Goal: Use online tool/utility: Utilize a website feature to perform a specific function

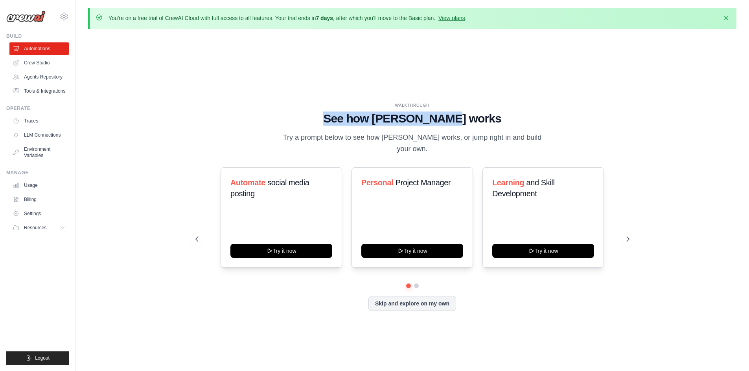
drag, startPoint x: 349, startPoint y: 127, endPoint x: 493, endPoint y: 128, distance: 143.9
click at [493, 126] on h1 "See how [PERSON_NAME] works" at bounding box center [412, 119] width 434 height 14
click at [481, 126] on h1 "See how [PERSON_NAME] works" at bounding box center [412, 119] width 434 height 14
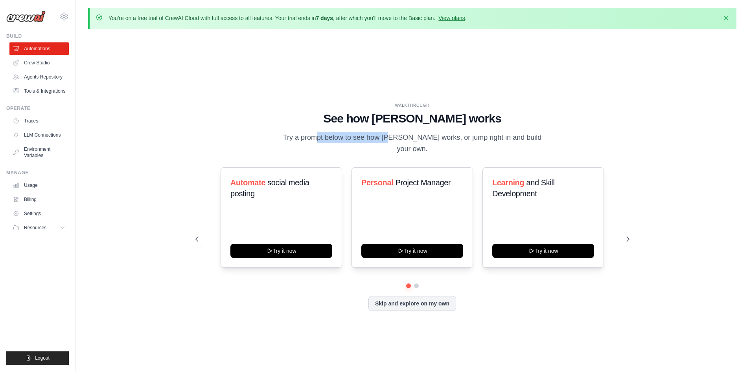
drag, startPoint x: 287, startPoint y: 141, endPoint x: 357, endPoint y: 141, distance: 70.0
click at [357, 141] on p "Try a prompt below to see how [PERSON_NAME] works, or jump right in and build y…" at bounding box center [412, 143] width 264 height 23
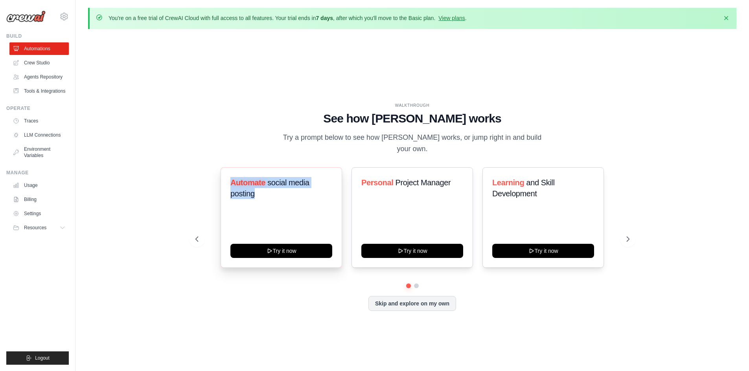
drag, startPoint x: 237, startPoint y: 183, endPoint x: 260, endPoint y: 190, distance: 24.4
click at [260, 190] on h3 "Automate social media posting" at bounding box center [281, 188] width 102 height 22
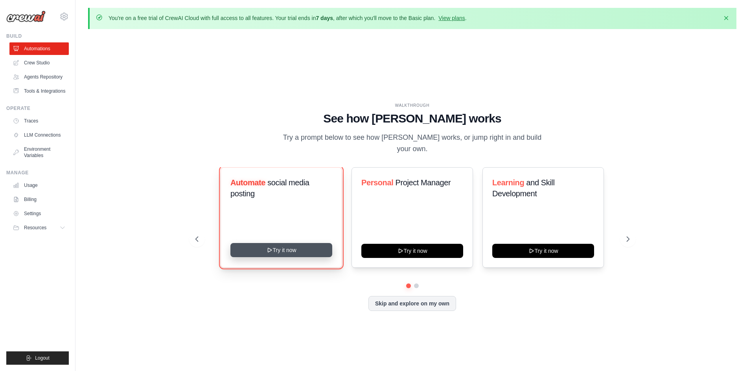
click at [274, 246] on button "Try it now" at bounding box center [281, 250] width 102 height 14
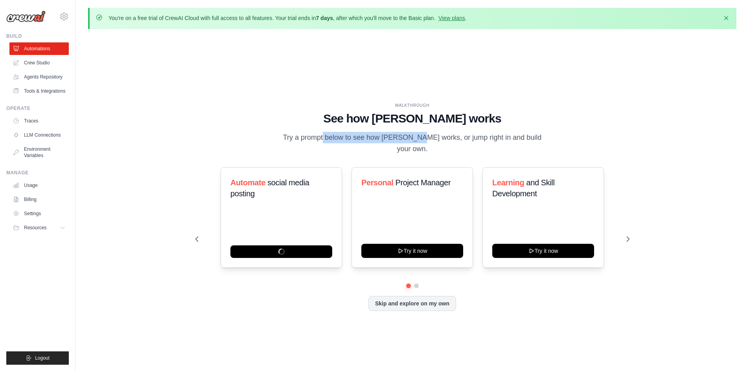
drag, startPoint x: 318, startPoint y: 147, endPoint x: 387, endPoint y: 143, distance: 68.5
click at [387, 143] on p "Try a prompt below to see how [PERSON_NAME] works, or jump right in and build y…" at bounding box center [412, 143] width 264 height 23
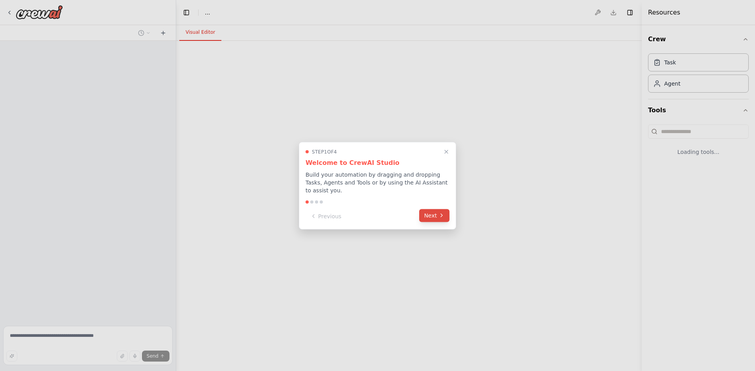
click at [428, 215] on button "Next" at bounding box center [434, 215] width 30 height 13
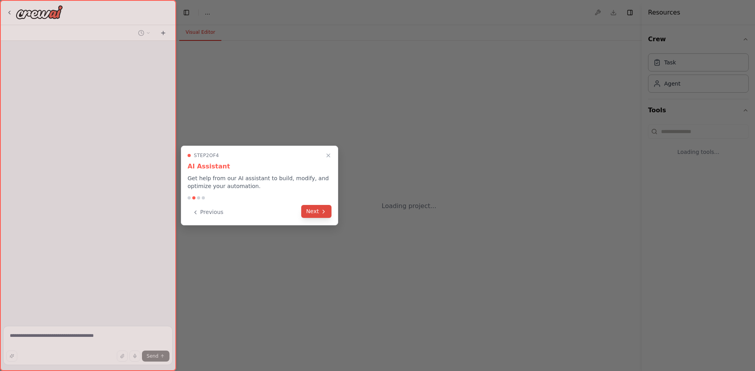
click at [302, 215] on button "Next" at bounding box center [316, 211] width 30 height 13
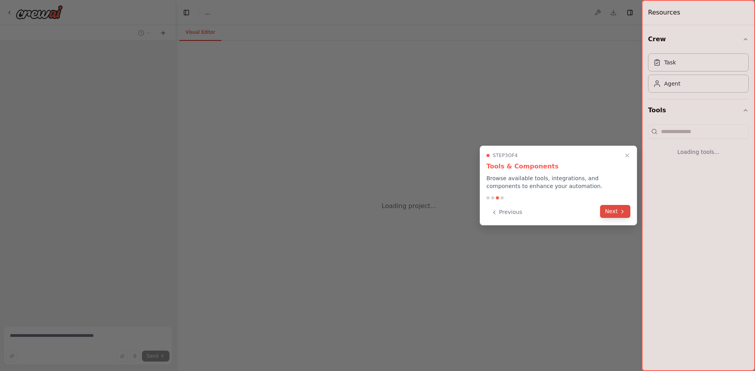
click at [608, 217] on button "Next" at bounding box center [615, 211] width 30 height 13
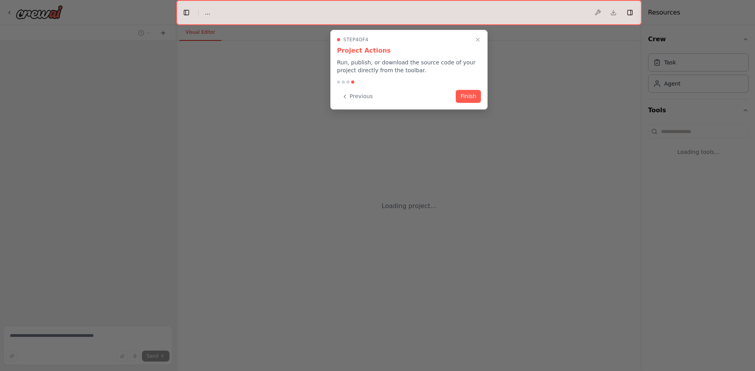
click at [463, 103] on div "Previous Finish" at bounding box center [409, 96] width 144 height 13
click at [463, 93] on button "Finish" at bounding box center [468, 95] width 25 height 13
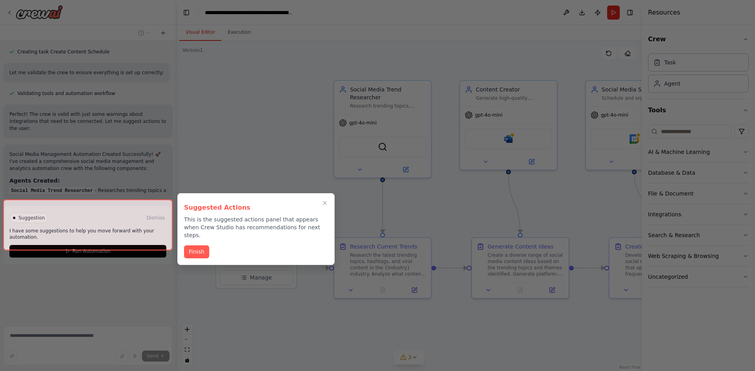
click at [150, 244] on div at bounding box center [87, 225] width 169 height 51
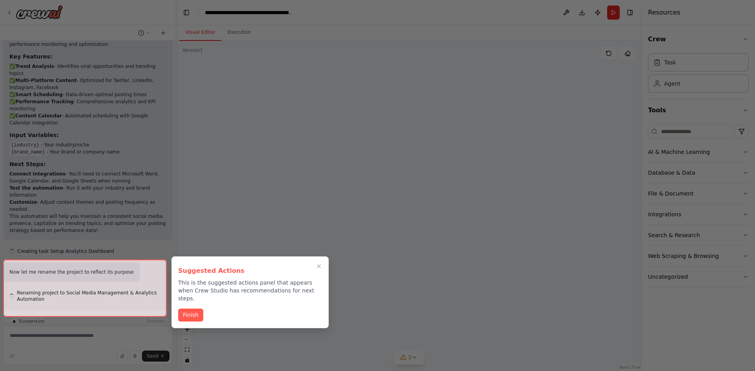
scroll to position [1070, 0]
click at [185, 308] on button "Finish" at bounding box center [190, 314] width 25 height 13
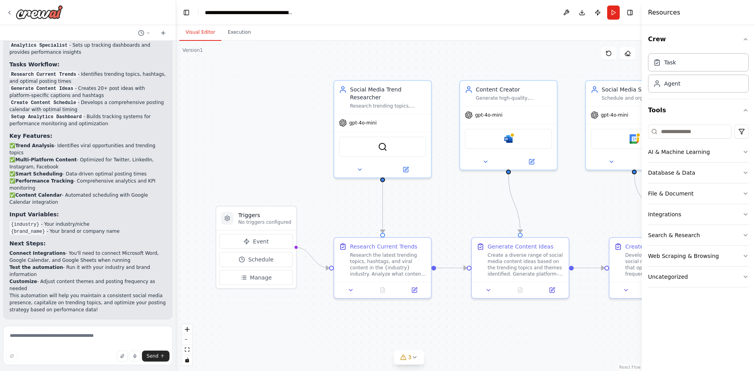
scroll to position [874, 0]
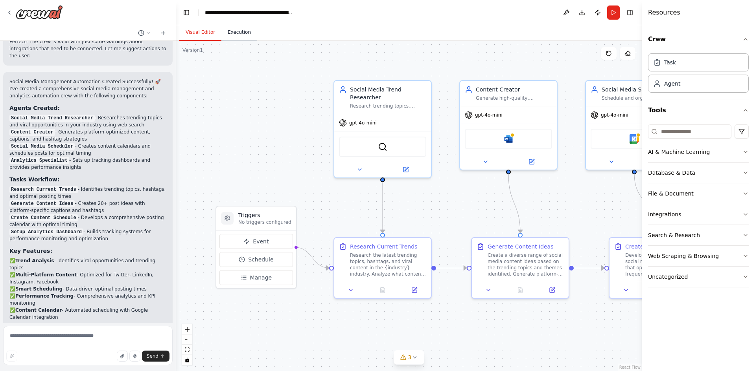
click at [228, 37] on button "Execution" at bounding box center [239, 32] width 36 height 17
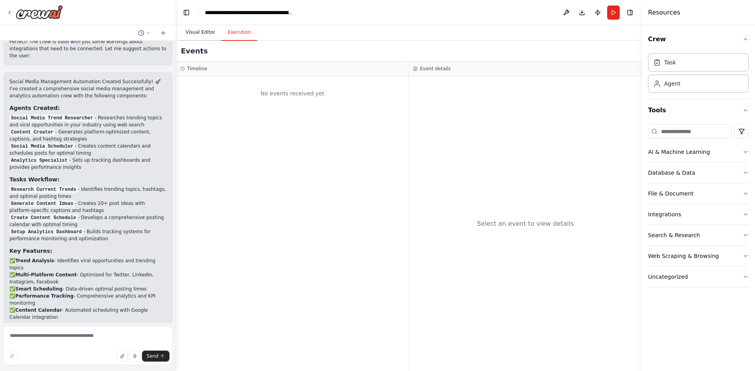
click at [206, 39] on button "Visual Editor" at bounding box center [200, 32] width 42 height 17
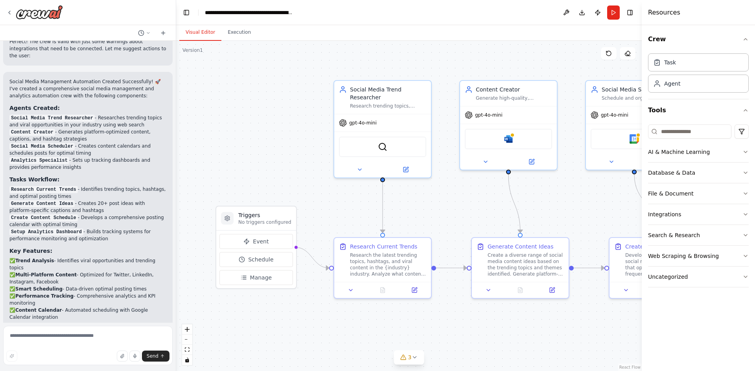
scroll to position [1070, 0]
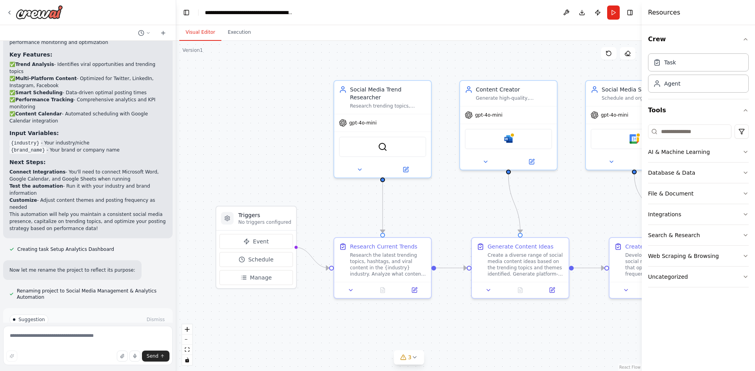
click at [111, 347] on button "Run Automation" at bounding box center [87, 353] width 157 height 13
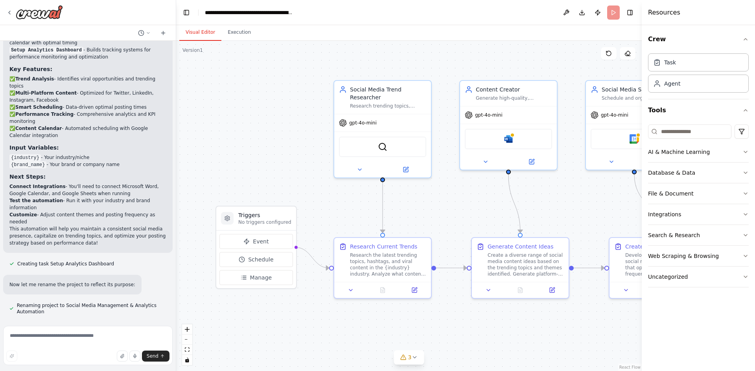
scroll to position [1007, 0]
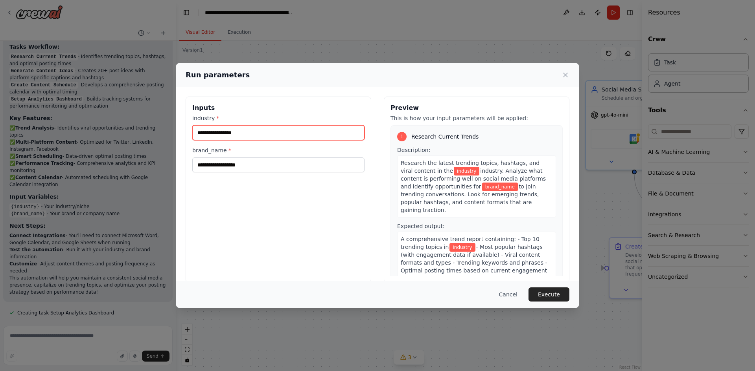
click at [250, 132] on input "industry *" at bounding box center [278, 132] width 172 height 15
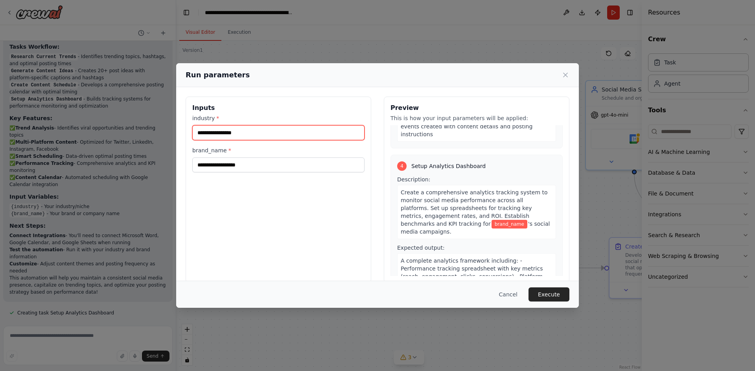
scroll to position [553, 0]
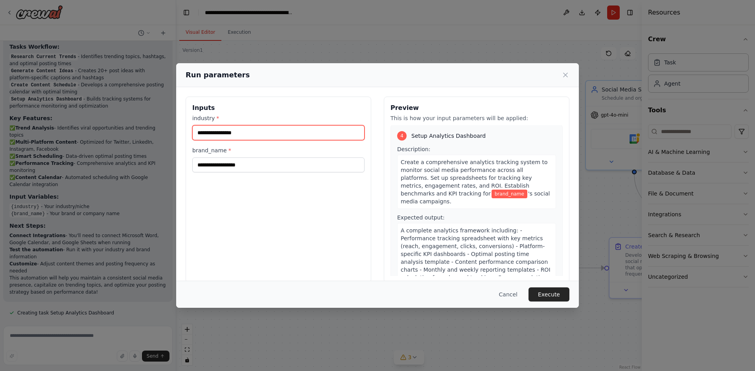
click at [213, 129] on input "industry *" at bounding box center [278, 132] width 172 height 15
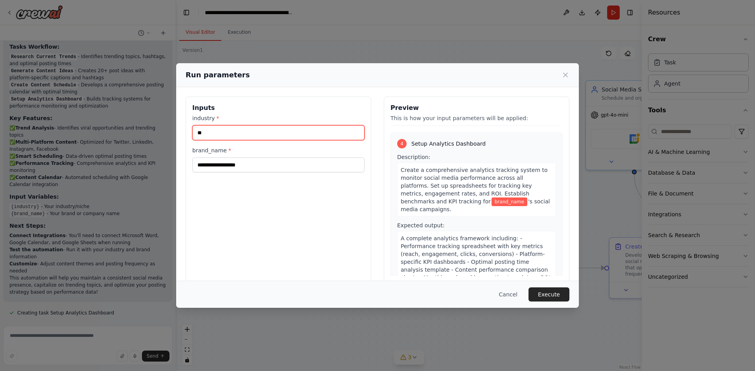
type input "**"
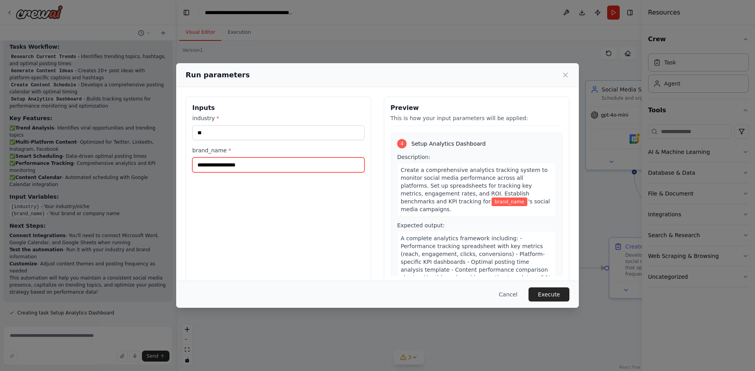
click at [197, 163] on input "brand_name *" at bounding box center [278, 165] width 172 height 15
type input "******"
drag, startPoint x: 239, startPoint y: 164, endPoint x: 139, endPoint y: 164, distance: 99.8
click at [139, 164] on div "Run parameters Inputs industry * ** brand_name * ****** Preview This is how you…" at bounding box center [377, 185] width 755 height 371
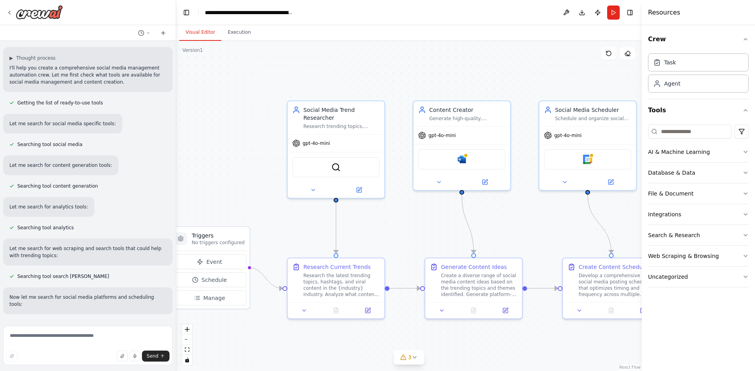
scroll to position [0, 0]
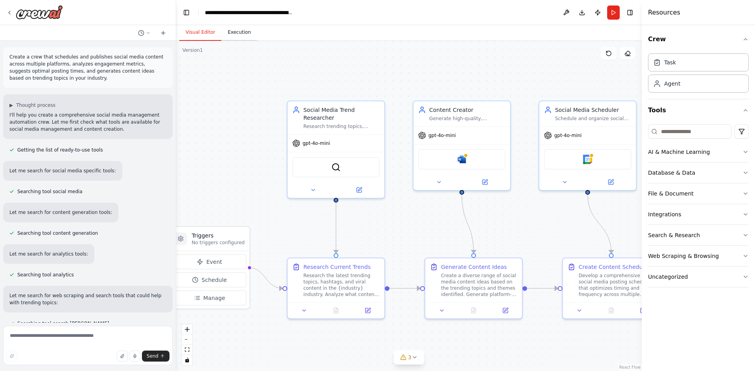
click at [233, 35] on button "Execution" at bounding box center [239, 32] width 36 height 17
click at [205, 32] on button "Visual Editor" at bounding box center [200, 32] width 42 height 17
click at [606, 9] on header "**********" at bounding box center [408, 12] width 465 height 25
click at [609, 13] on button "Run" at bounding box center [613, 13] width 13 height 14
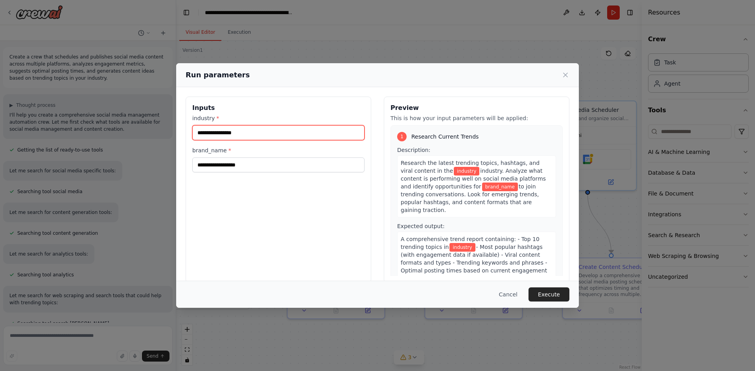
click at [297, 128] on input "industry *" at bounding box center [278, 132] width 172 height 15
type input "**"
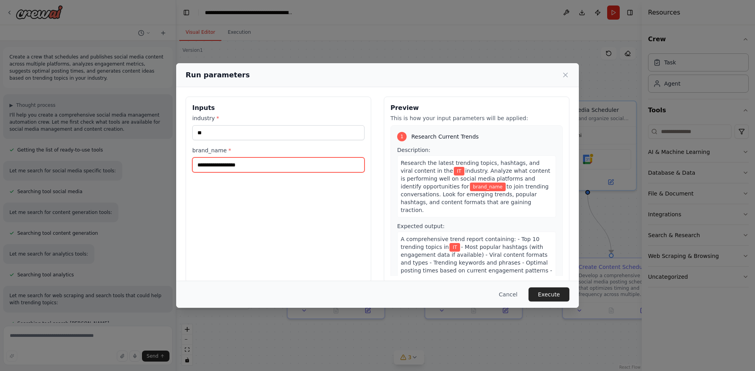
click at [243, 165] on input "brand_name *" at bounding box center [278, 165] width 172 height 15
type input "*"
type input "********"
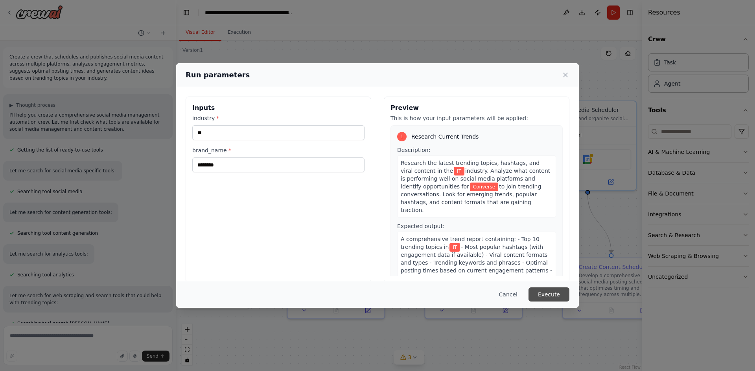
click at [533, 293] on button "Execute" at bounding box center [548, 295] width 41 height 14
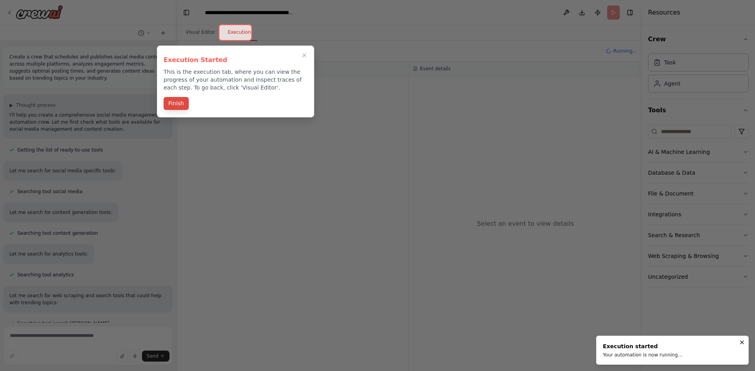
click at [170, 101] on button "Finish" at bounding box center [176, 103] width 25 height 13
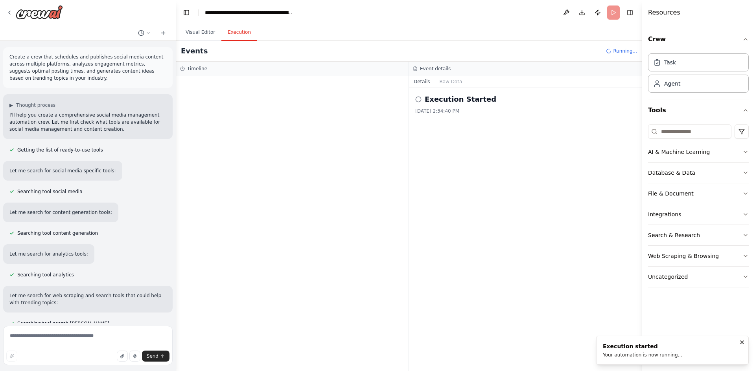
click at [421, 99] on circle at bounding box center [417, 99] width 5 height 5
